Goal: Find contact information: Find contact information

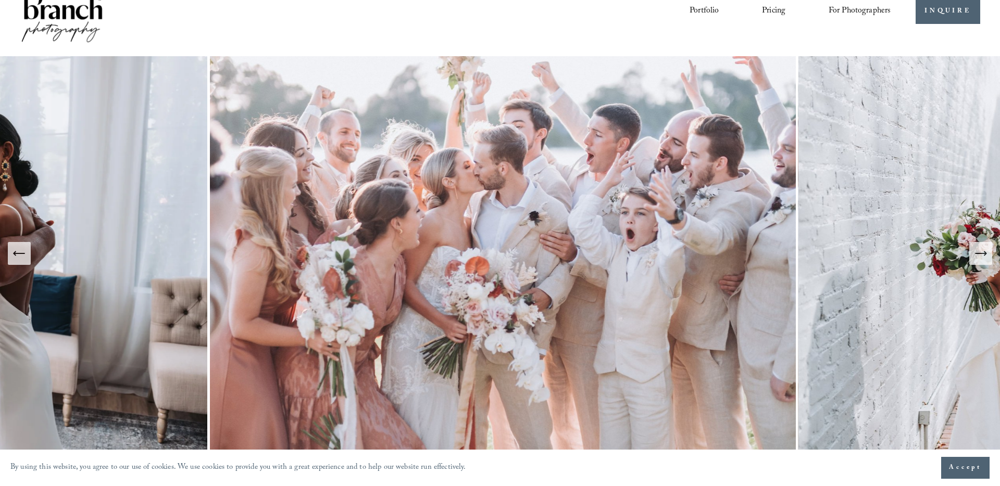
scroll to position [35, 0]
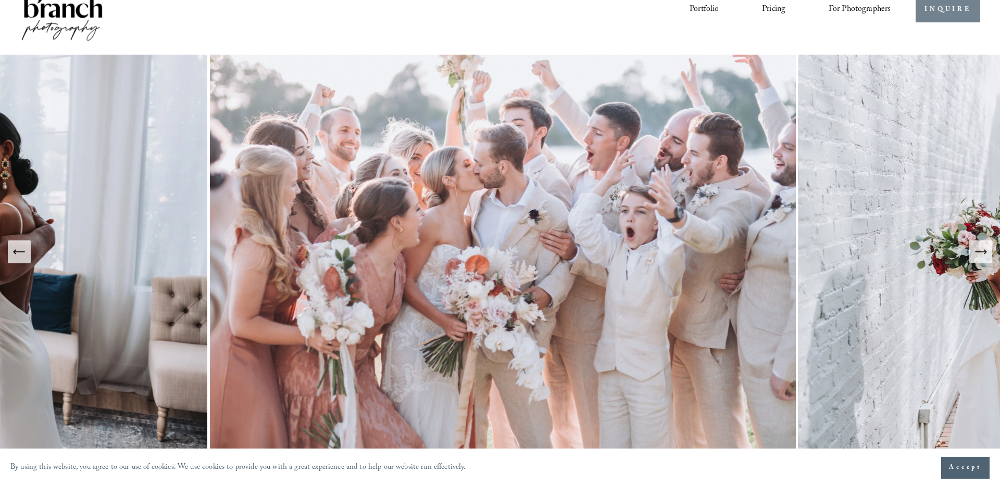
click at [941, 13] on link "INQUIRE" at bounding box center [947, 10] width 64 height 26
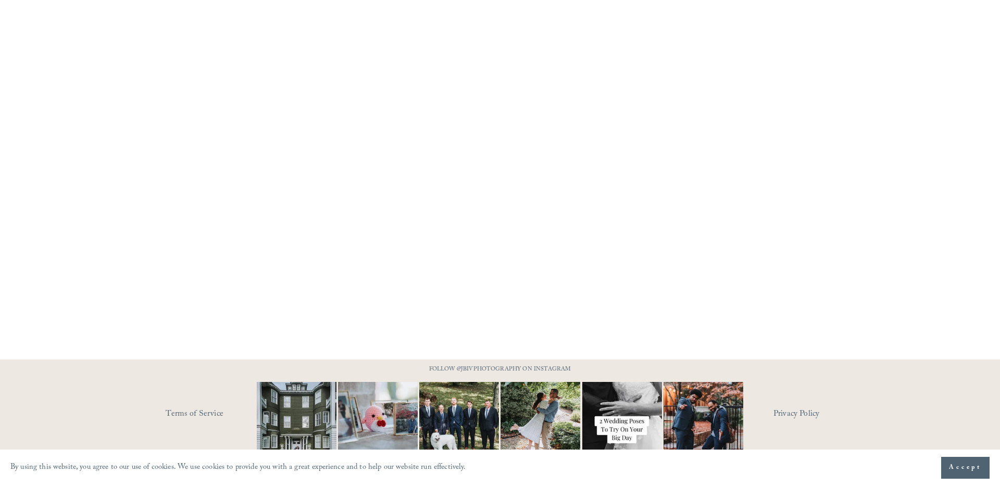
scroll to position [816, 0]
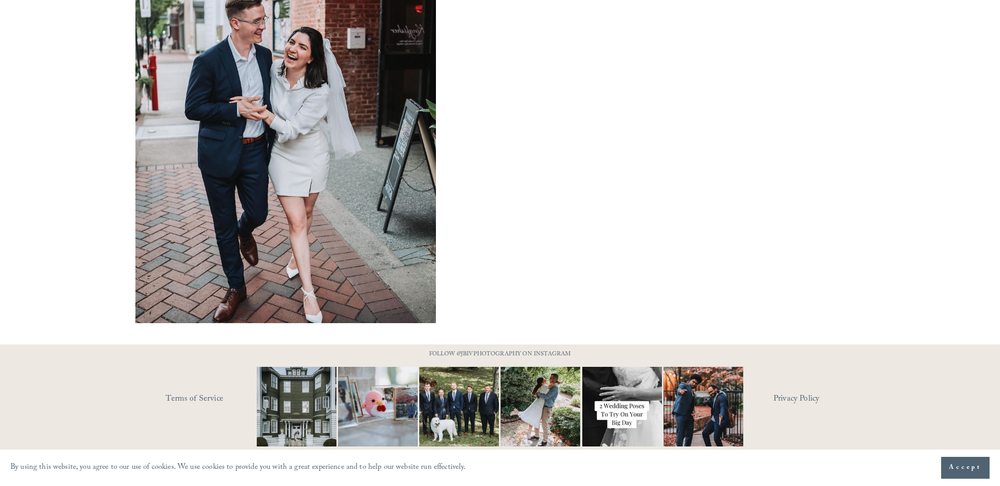
click at [972, 474] on button "Accept" at bounding box center [965, 468] width 48 height 22
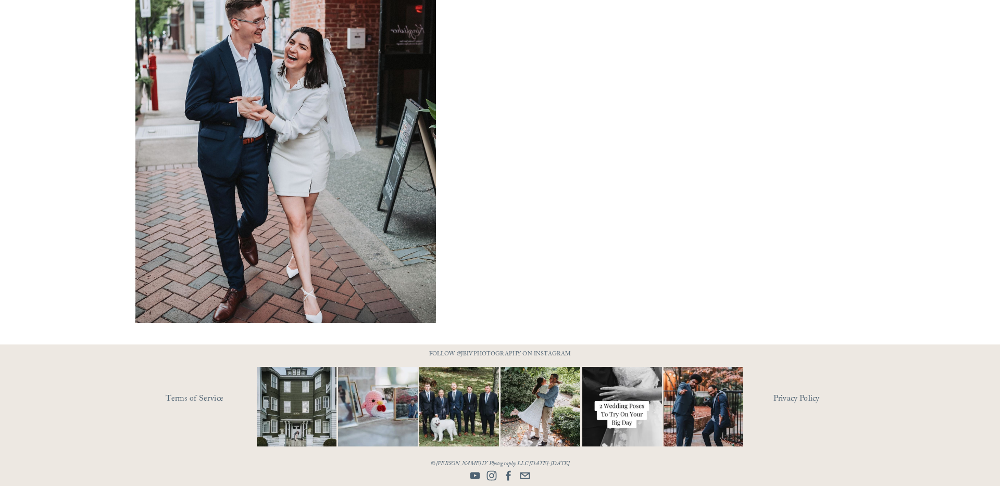
click at [496, 476] on use "Instagram" at bounding box center [492, 476] width 10 height 10
